Goal: Navigation & Orientation: Go to known website

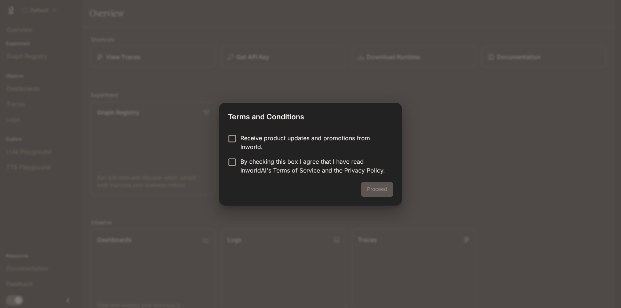
click at [383, 188] on div "Proceed" at bounding box center [310, 193] width 183 height 23
click at [379, 189] on div "Proceed" at bounding box center [310, 193] width 183 height 23
click at [464, 134] on div "Terms and Conditions Receive product updates and promotions from Inworld. By ch…" at bounding box center [310, 154] width 621 height 308
